Goal: Task Accomplishment & Management: Manage account settings

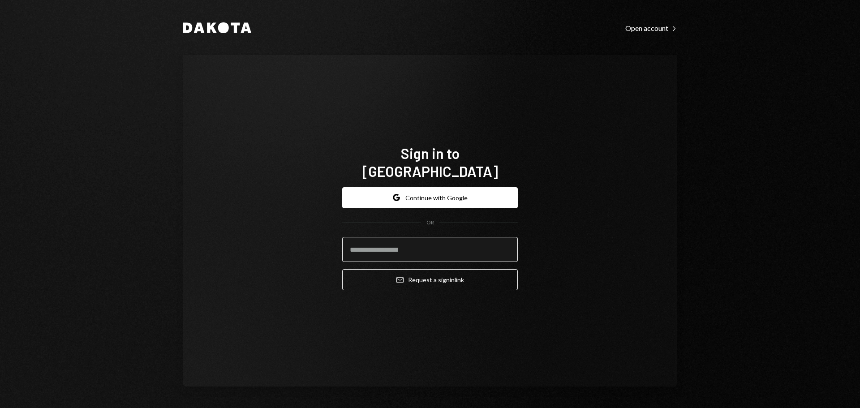
click at [378, 247] on input "email" at bounding box center [430, 249] width 176 height 25
type input "**********"
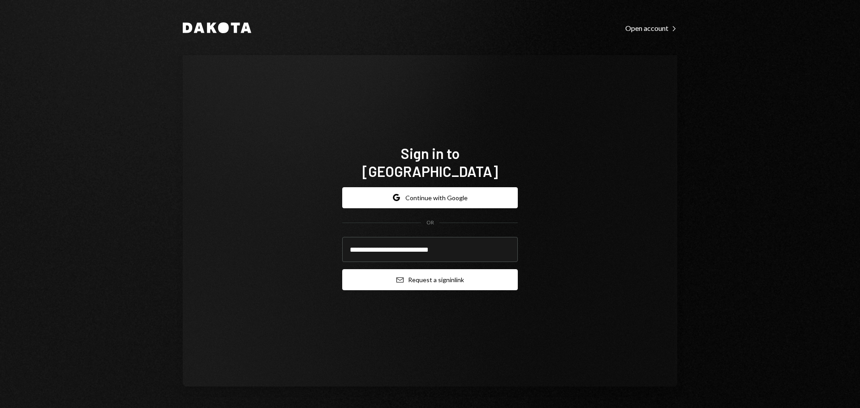
click at [383, 269] on button "Email Request a sign in link" at bounding box center [430, 279] width 176 height 21
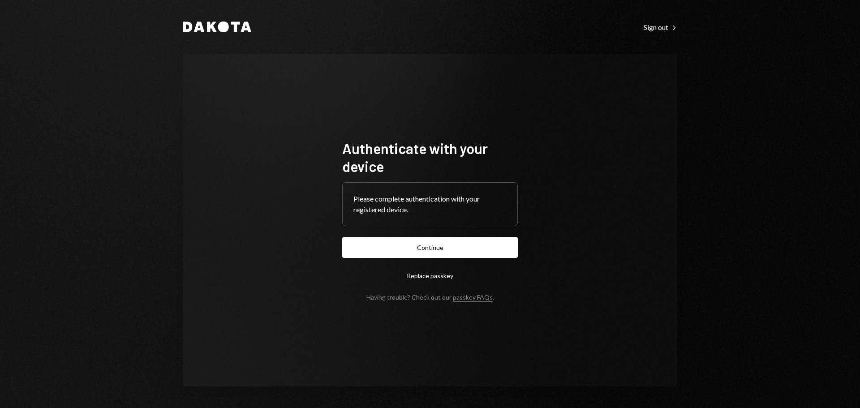
click at [398, 236] on form "Authenticate with your device Please complete authentication with your register…" at bounding box center [430, 220] width 176 height 162
click at [407, 246] on button "Continue" at bounding box center [430, 247] width 176 height 21
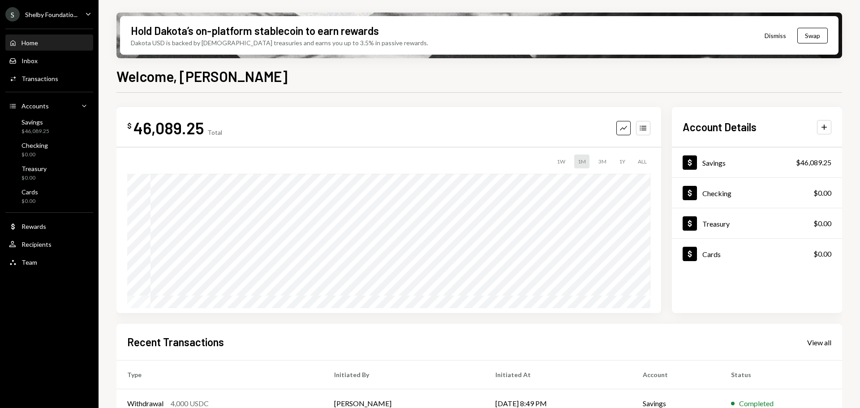
click at [457, 122] on div "$ 46,089.25 Total Graph Accounts" at bounding box center [388, 128] width 523 height 20
click at [82, 9] on div "S Shelby Foundatio... Caret Down" at bounding box center [49, 14] width 99 height 14
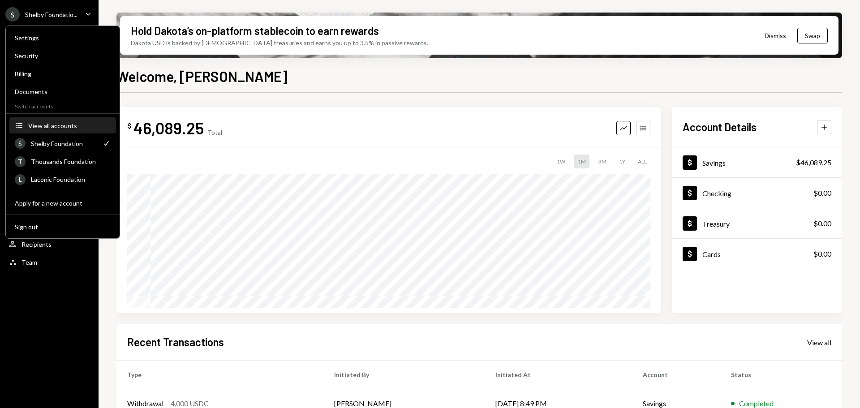
click at [48, 122] on div "View all accounts" at bounding box center [69, 126] width 82 height 8
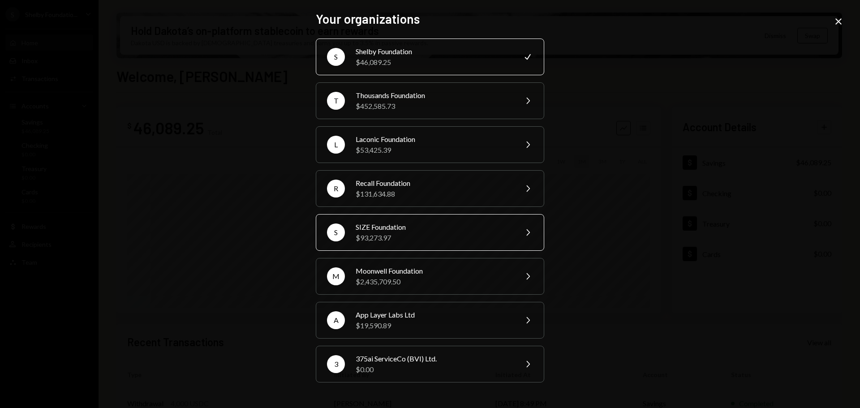
click at [367, 236] on div "$93,273.97" at bounding box center [434, 237] width 156 height 11
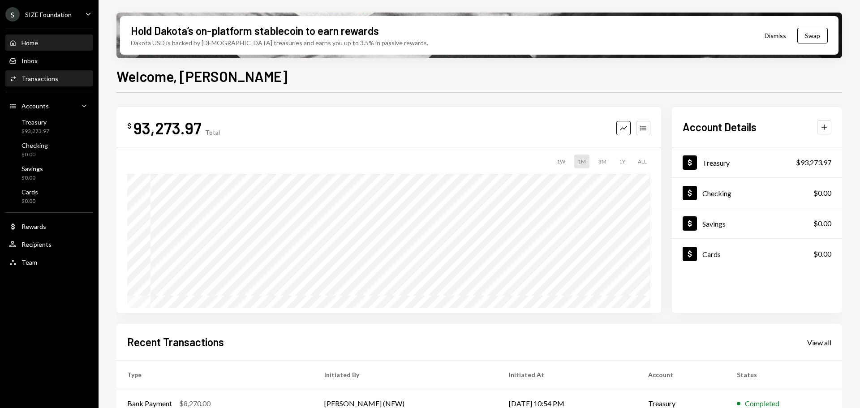
click at [52, 75] on div "Activities Transactions" at bounding box center [33, 79] width 49 height 8
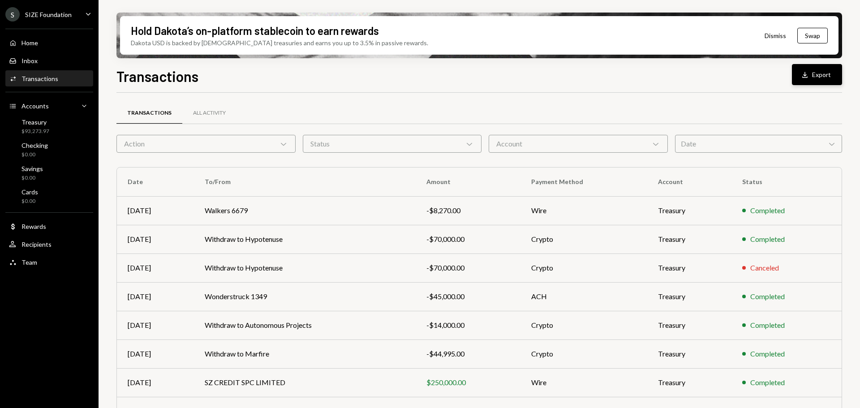
click at [809, 78] on icon "Download" at bounding box center [804, 74] width 9 height 9
click at [36, 37] on div "Home Home" at bounding box center [49, 42] width 81 height 15
